Goal: Navigation & Orientation: Find specific page/section

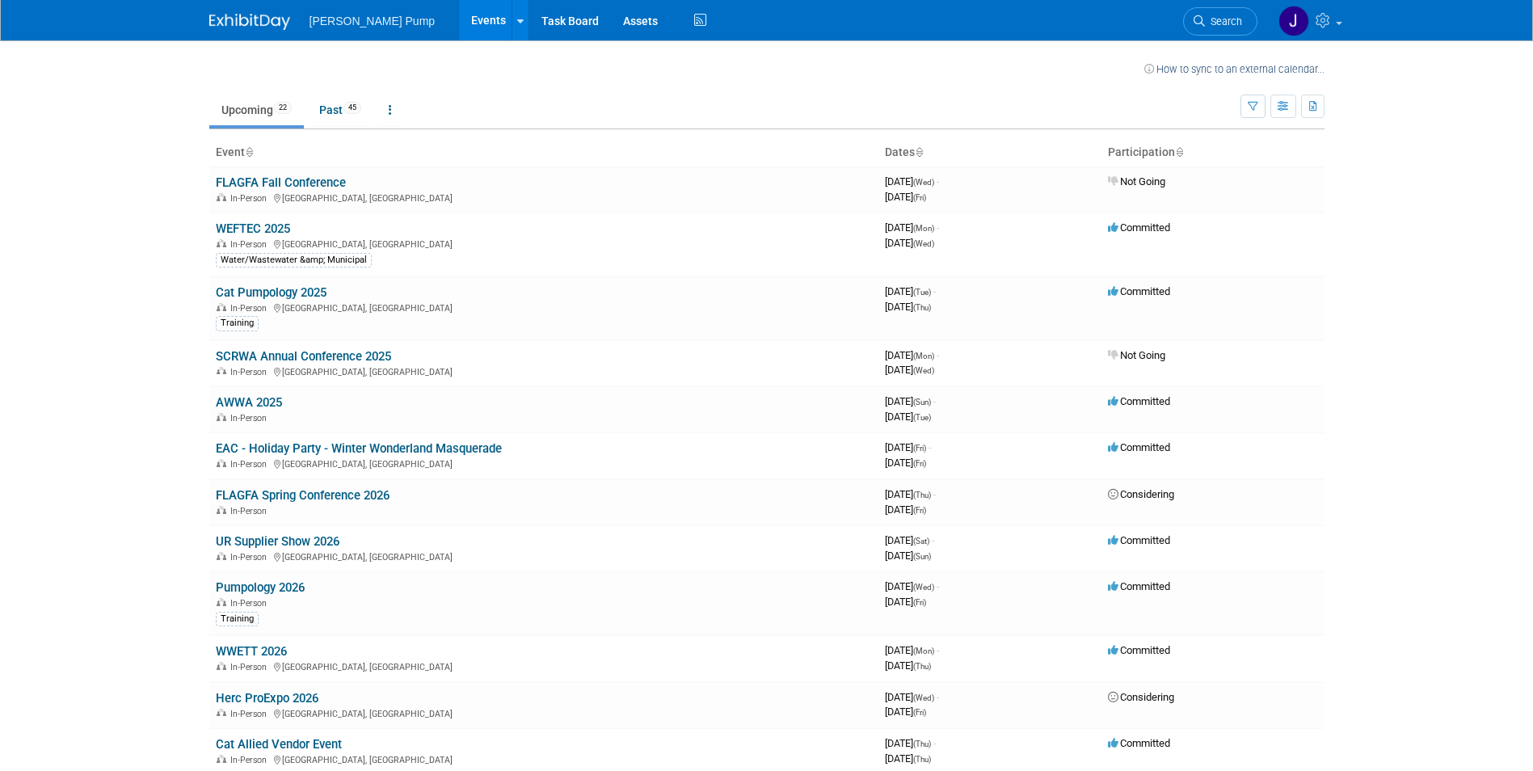
click at [279, 230] on link "WEFTEC 2025" at bounding box center [253, 228] width 74 height 15
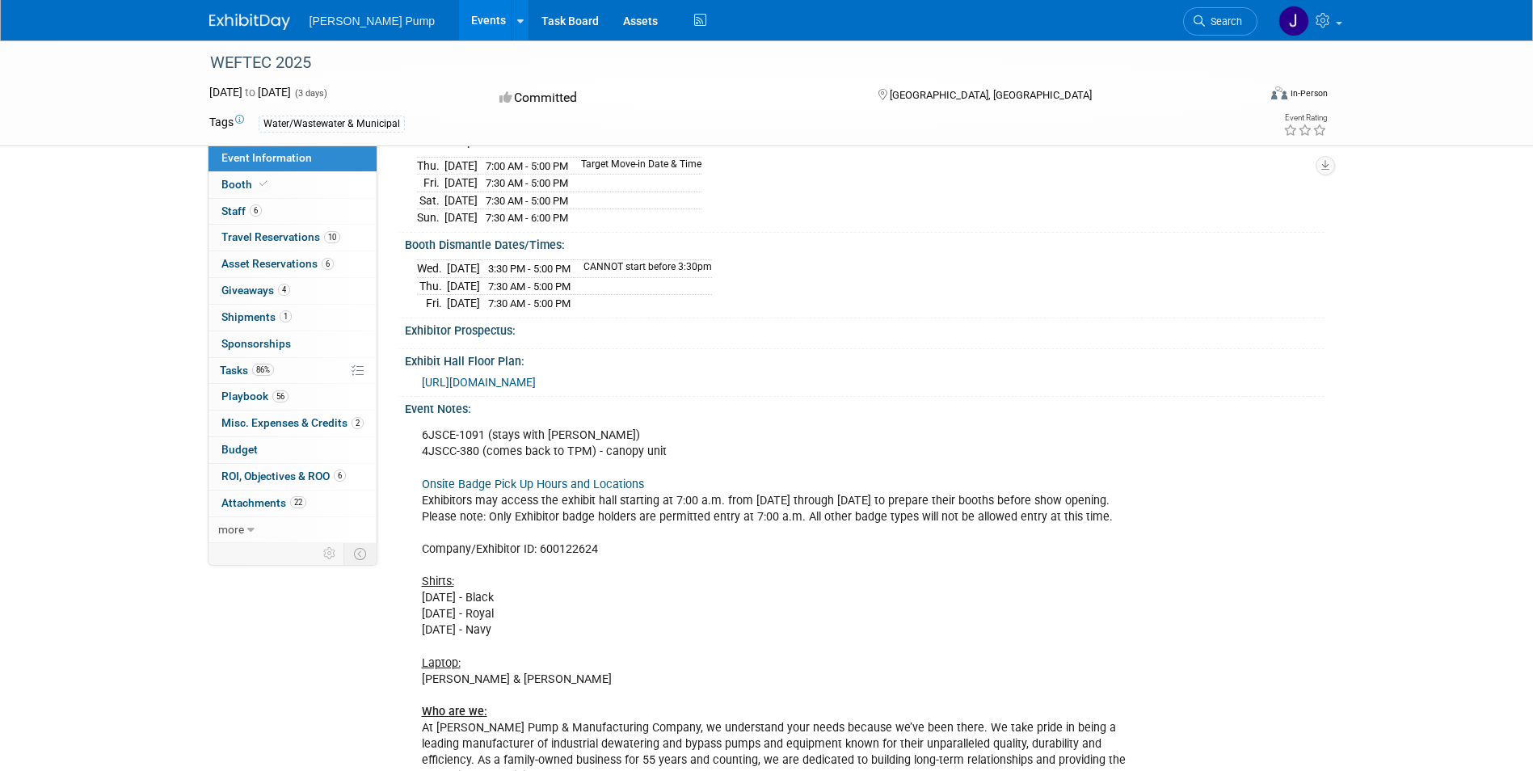
scroll to position [254, 0]
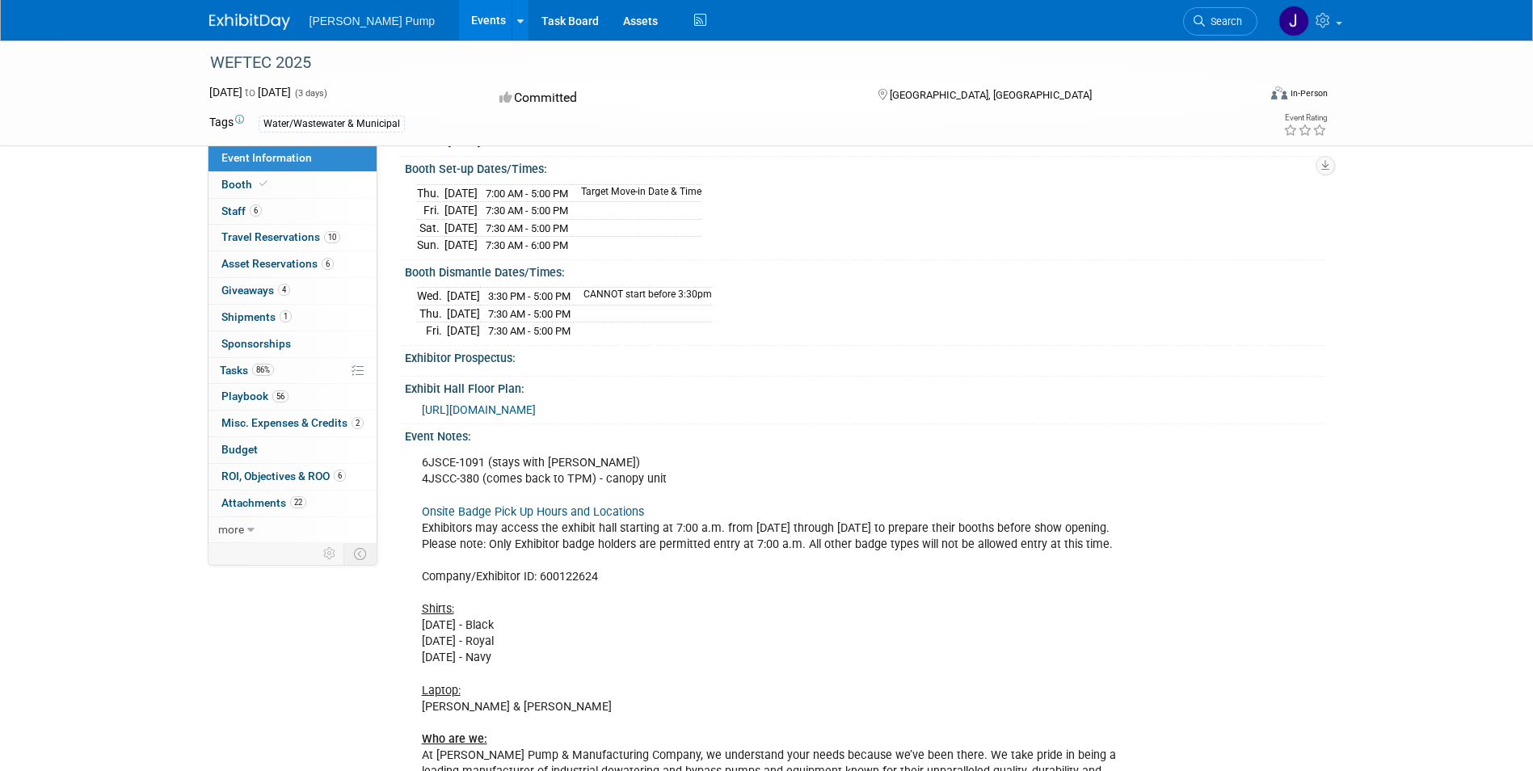
click at [239, 214] on span "Staff 6" at bounding box center [241, 210] width 40 height 13
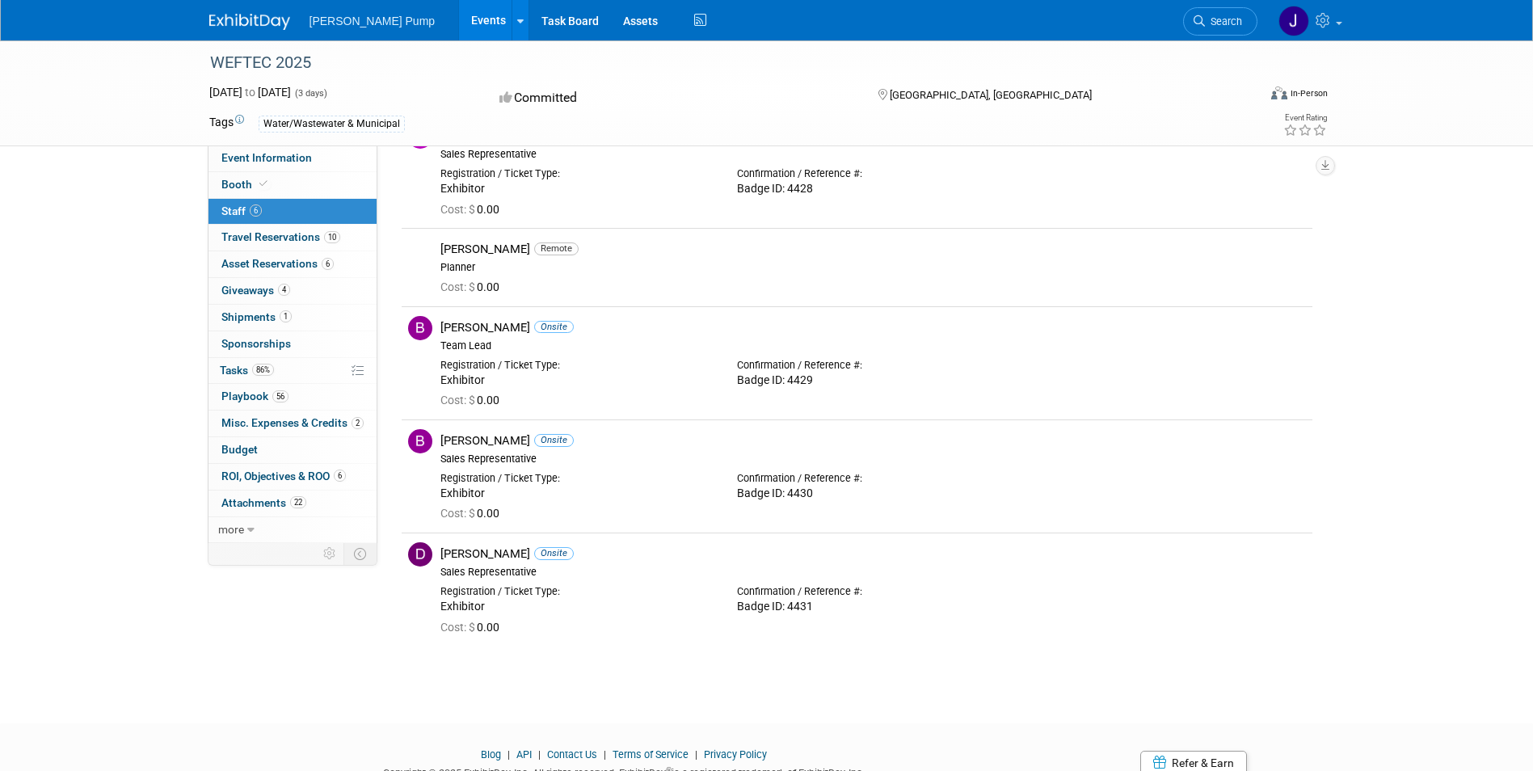
scroll to position [162, 0]
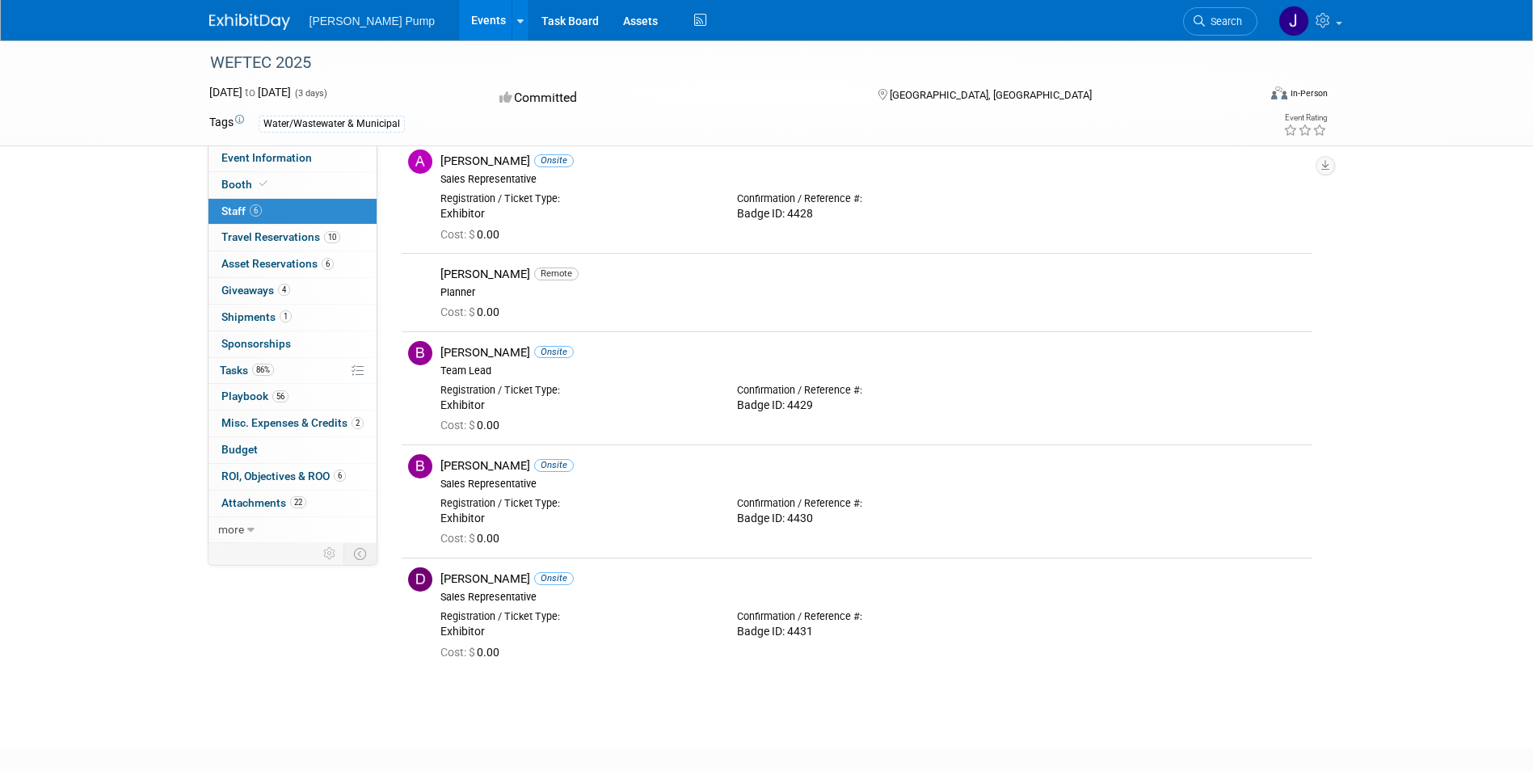
click at [234, 369] on span "Tasks 86%" at bounding box center [247, 370] width 54 height 13
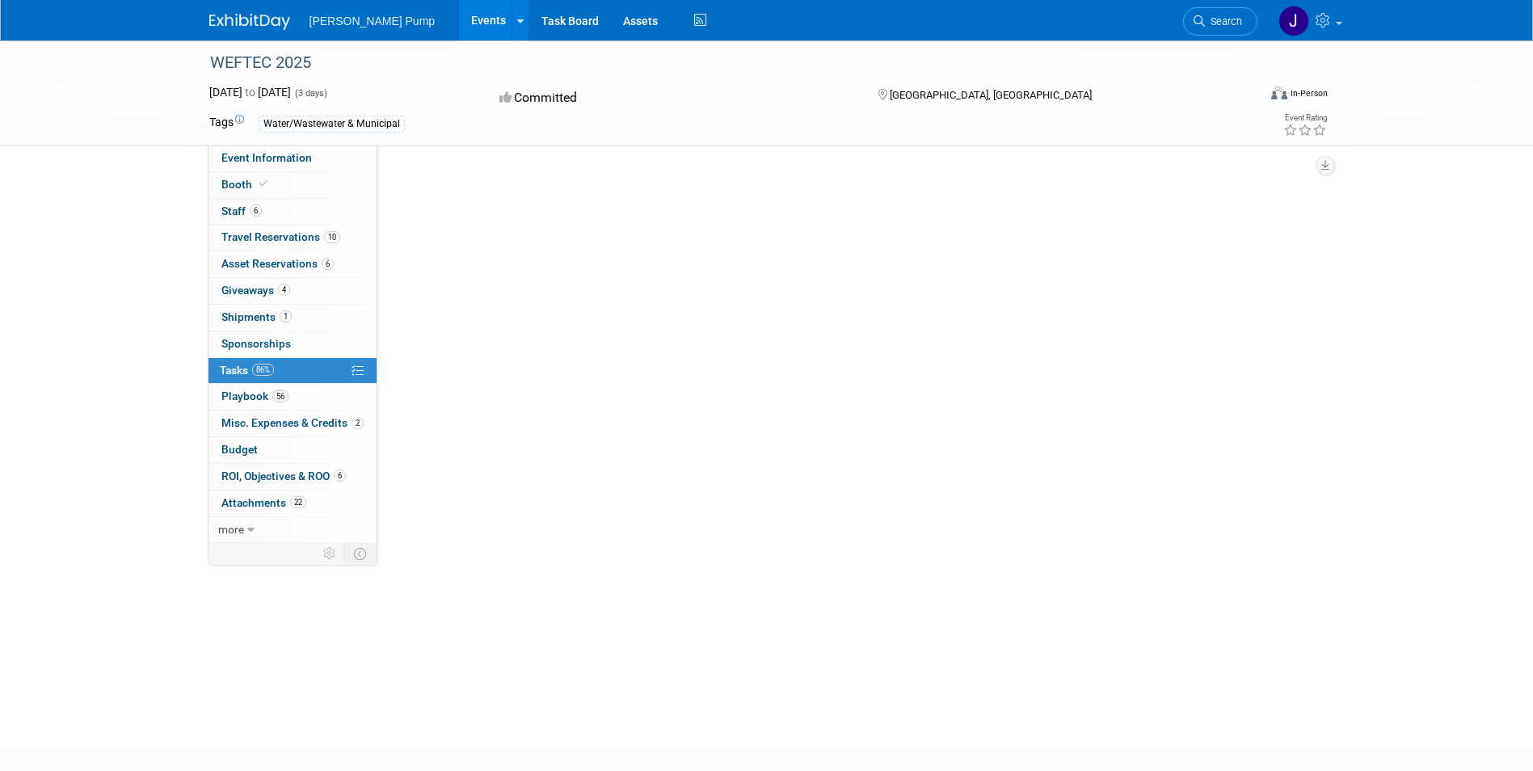
scroll to position [0, 0]
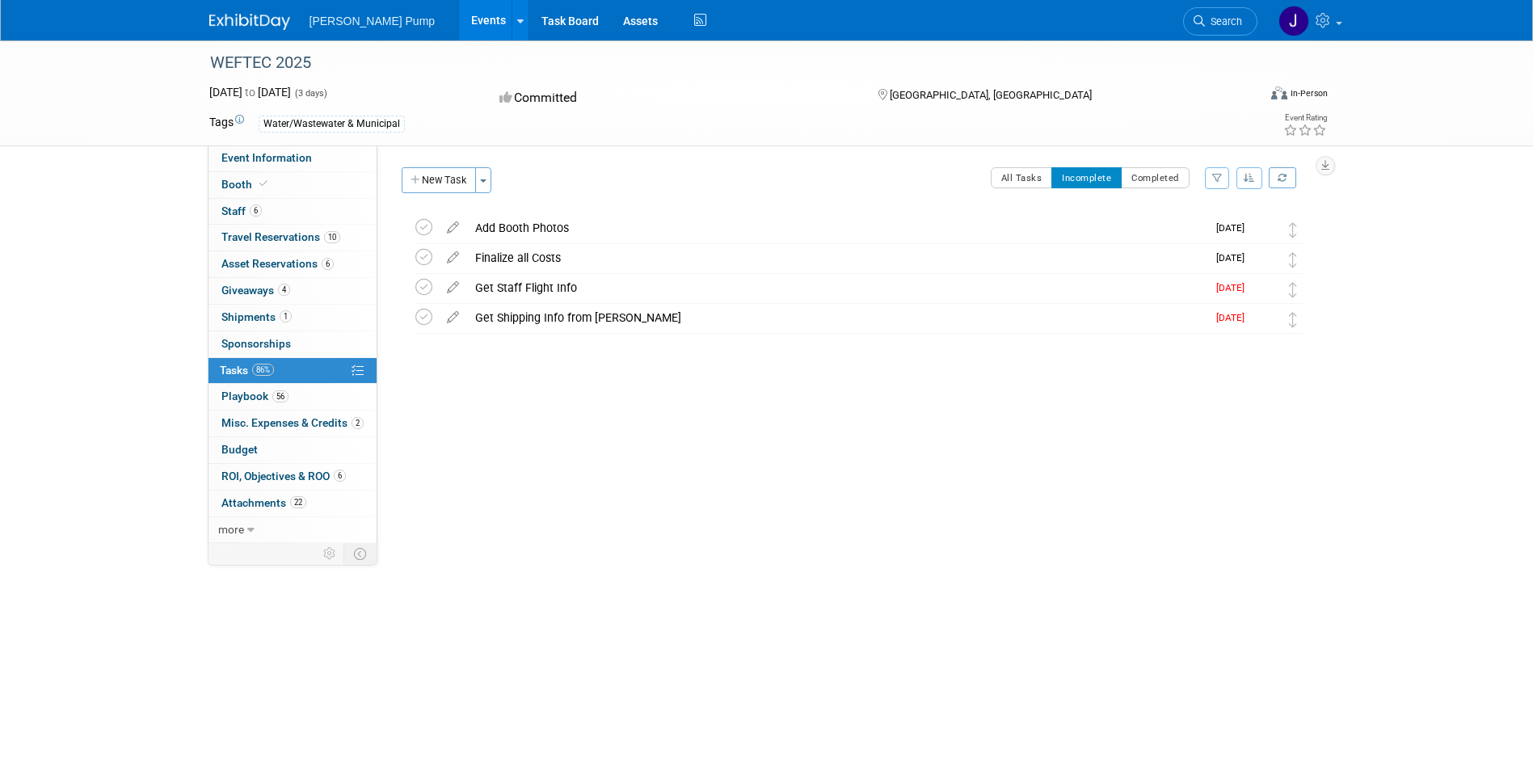
click at [310, 419] on span "Misc. Expenses & Credits 2" at bounding box center [292, 422] width 142 height 13
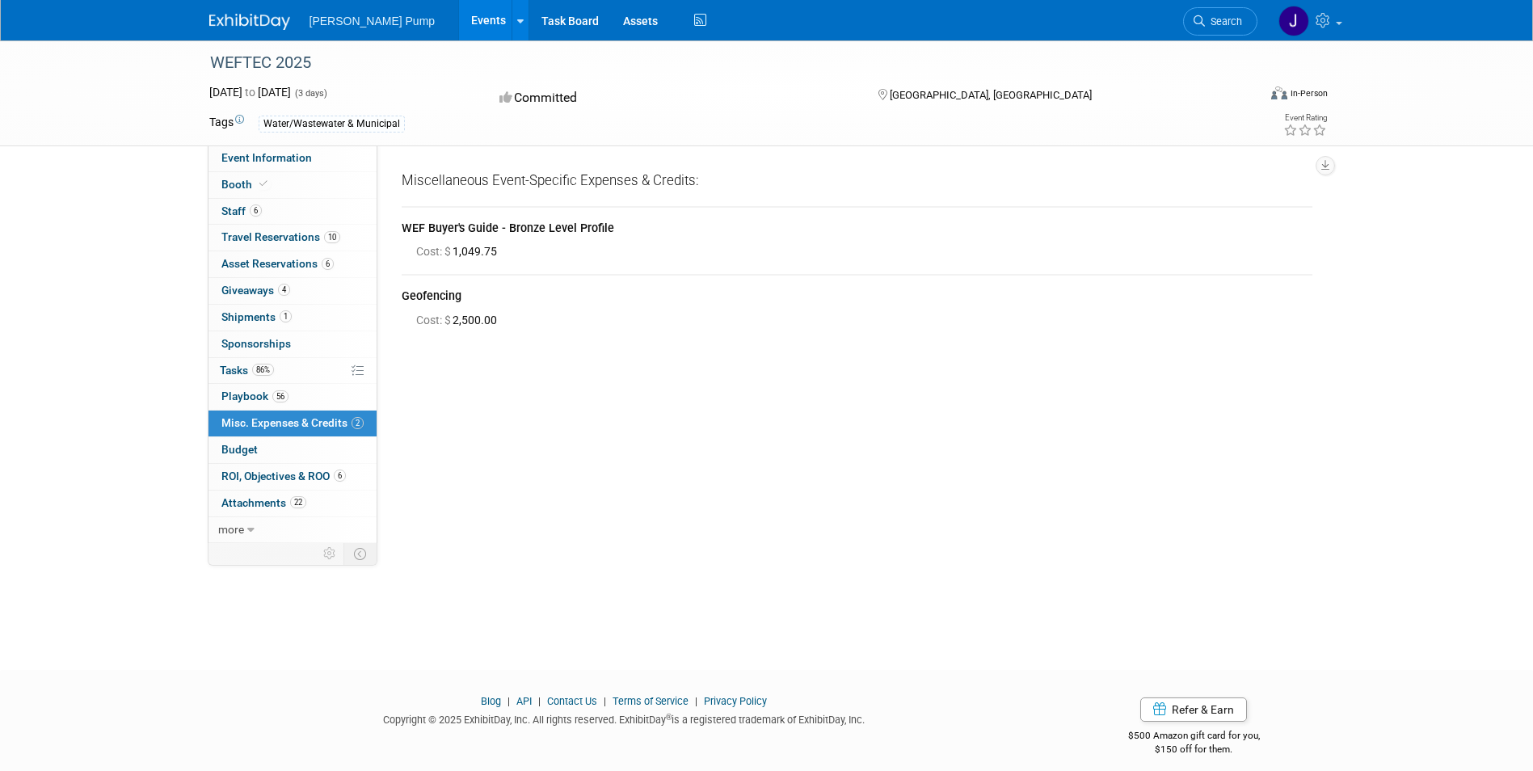
click at [253, 451] on span "Budget" at bounding box center [239, 449] width 36 height 13
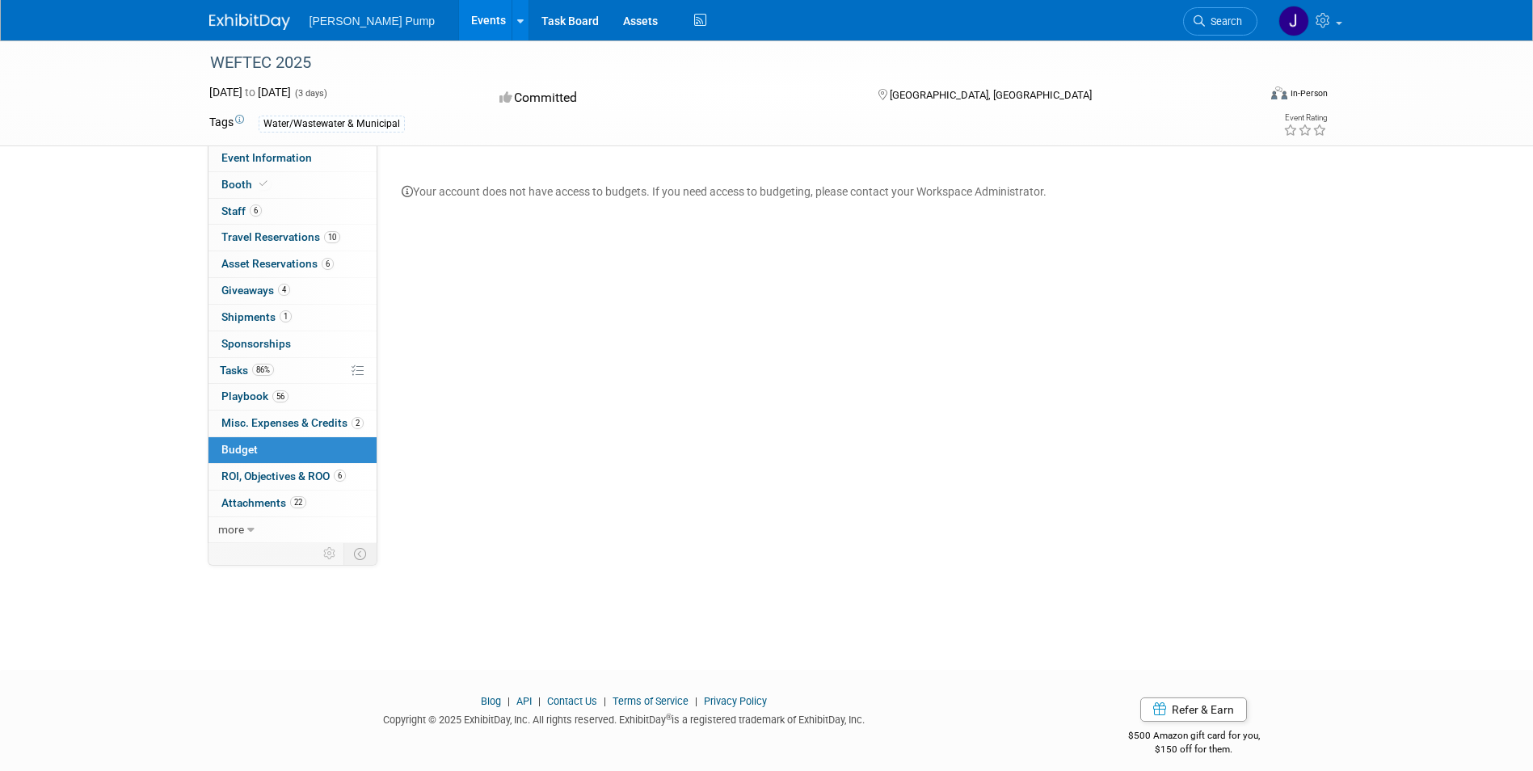
click at [236, 213] on span "Staff 6" at bounding box center [241, 210] width 40 height 13
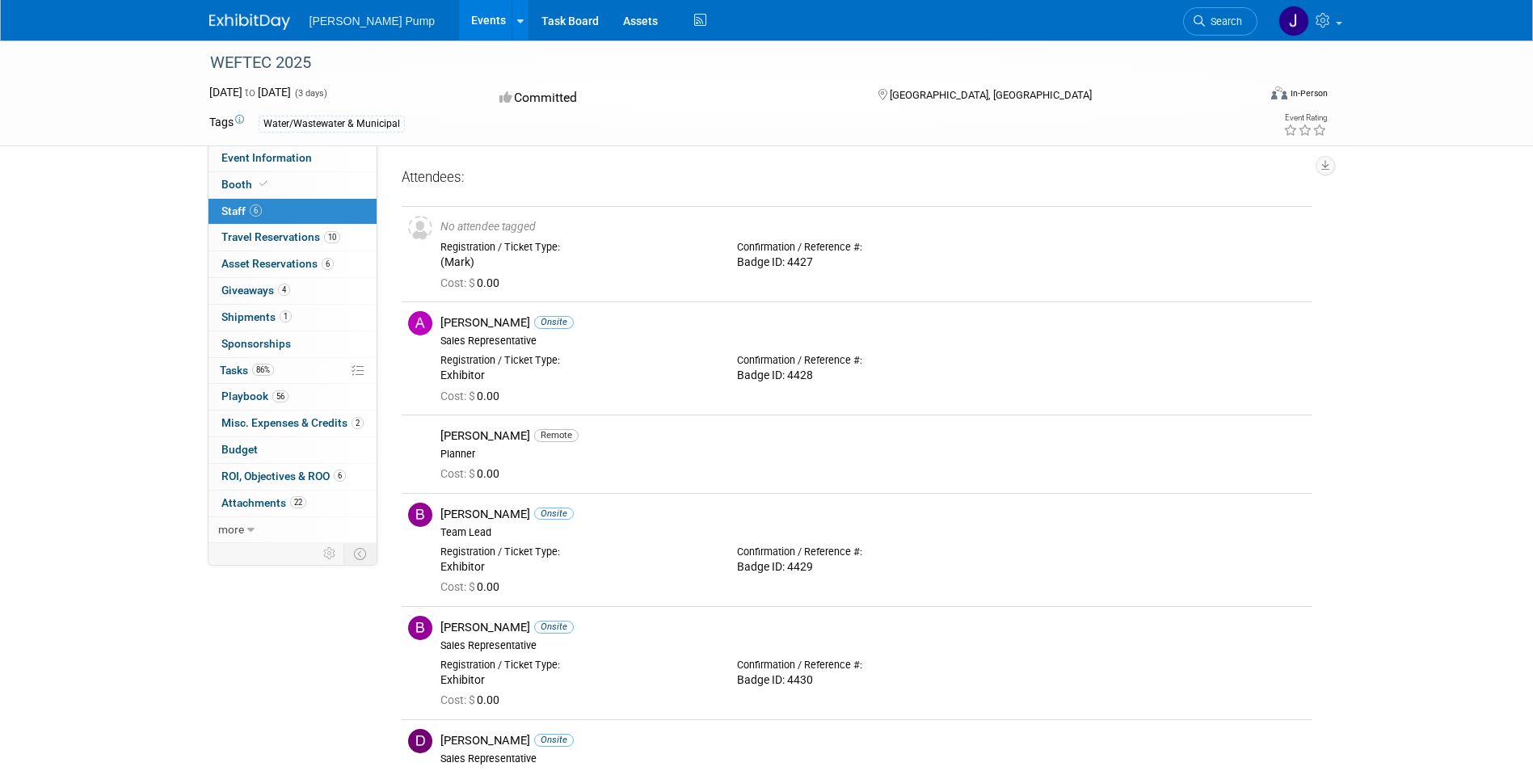
click at [239, 182] on span "Booth" at bounding box center [245, 184] width 49 height 13
